Goal: Information Seeking & Learning: Learn about a topic

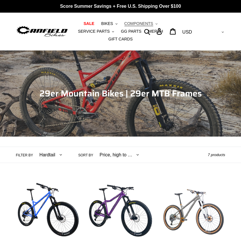
click at [137, 23] on span "COMPONENTS" at bounding box center [138, 23] width 29 height 5
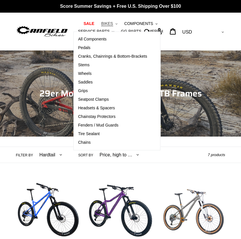
click at [107, 22] on span "BIKES" at bounding box center [107, 23] width 12 height 5
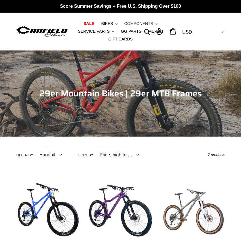
click at [131, 22] on span "COMPONENTS" at bounding box center [138, 23] width 29 height 5
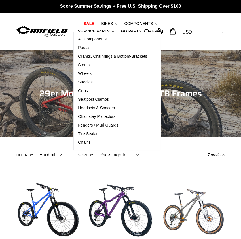
click at [170, 147] on div "Filter by All products 29er BFCM23 BFCM24 CBF Downhill Enduro Full Suspension H…" at bounding box center [111, 155] width 191 height 16
